Goal: Obtain resource: Obtain resource

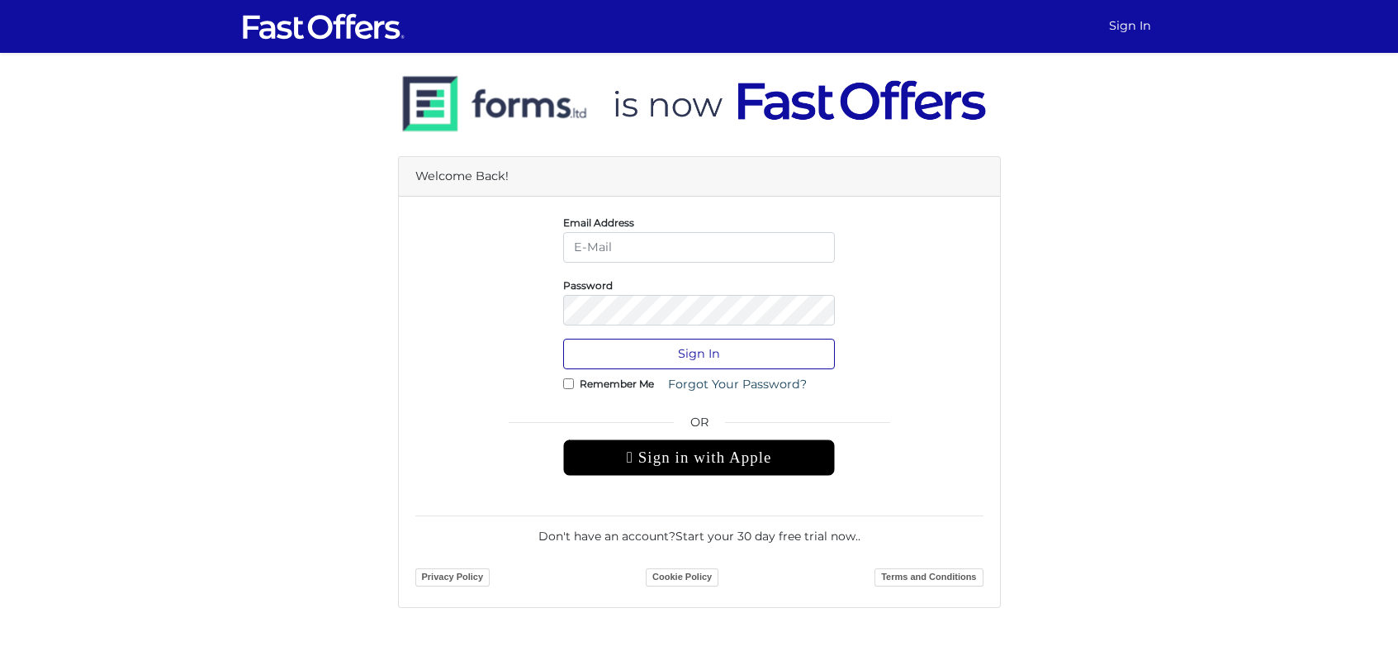
type input "jonathan@jvrealty.ca"
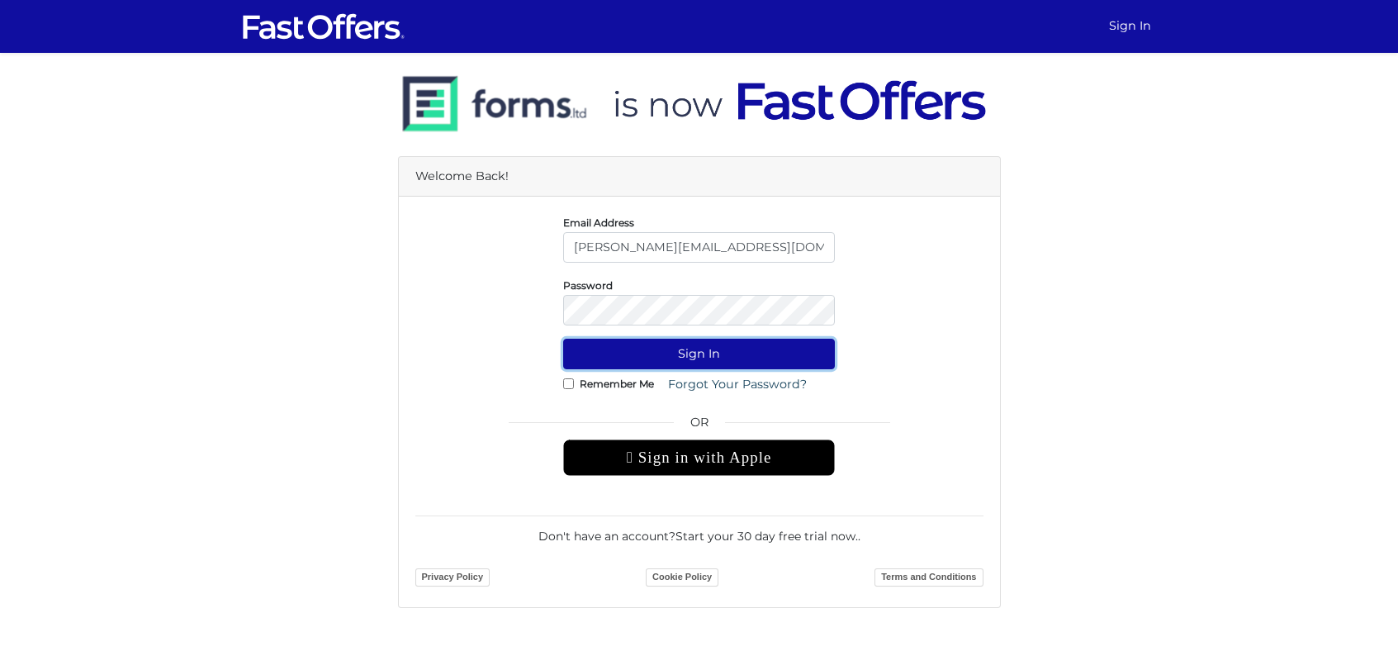
click at [722, 350] on button "Sign In" at bounding box center [699, 354] width 272 height 31
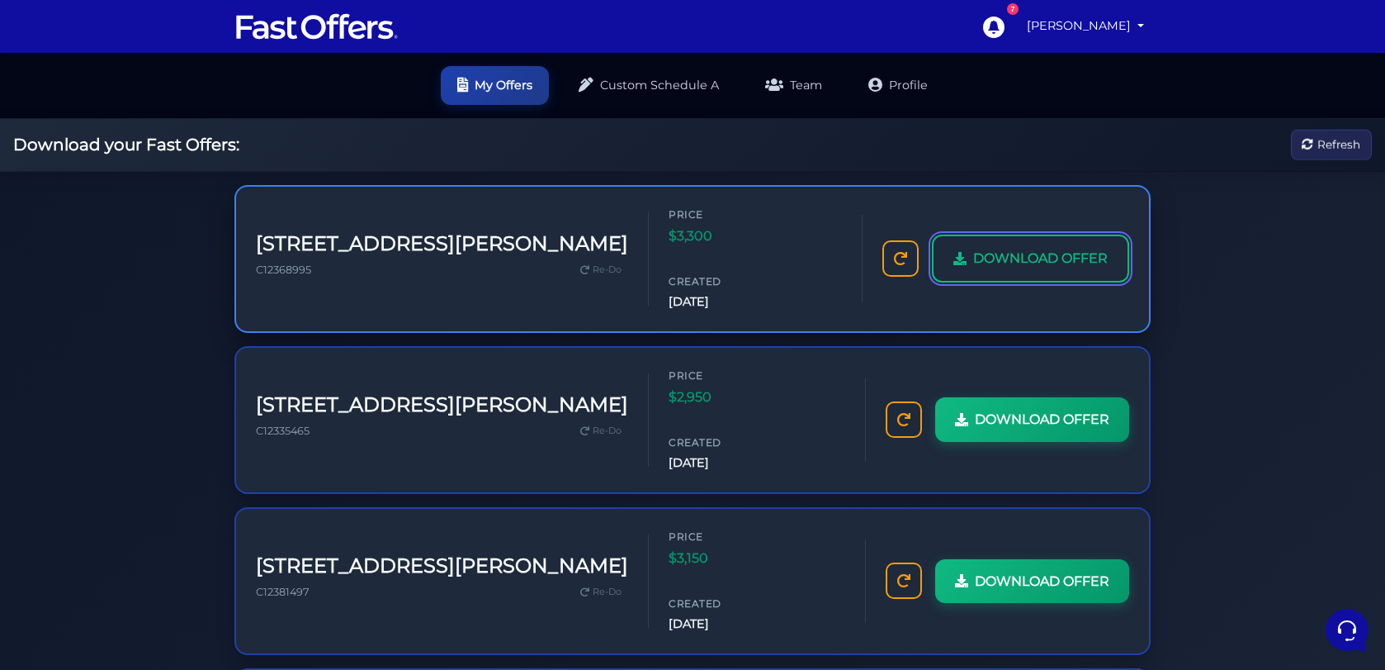
click at [1000, 248] on span "DOWNLOAD OFFER" at bounding box center [1040, 258] width 135 height 21
